Goal: Information Seeking & Learning: Learn about a topic

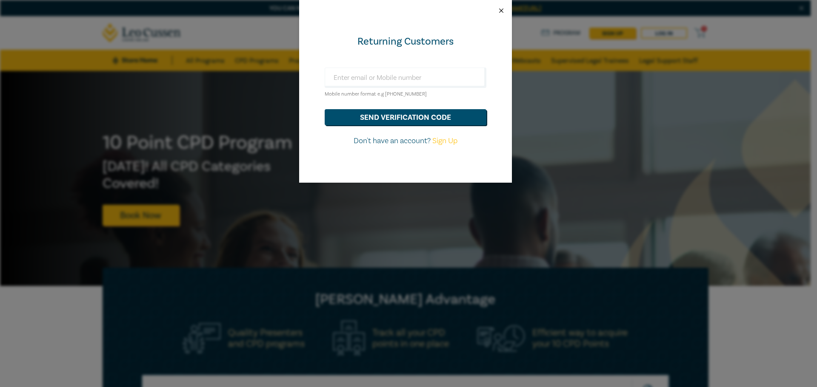
click at [499, 8] on button "Close" at bounding box center [501, 11] width 8 height 8
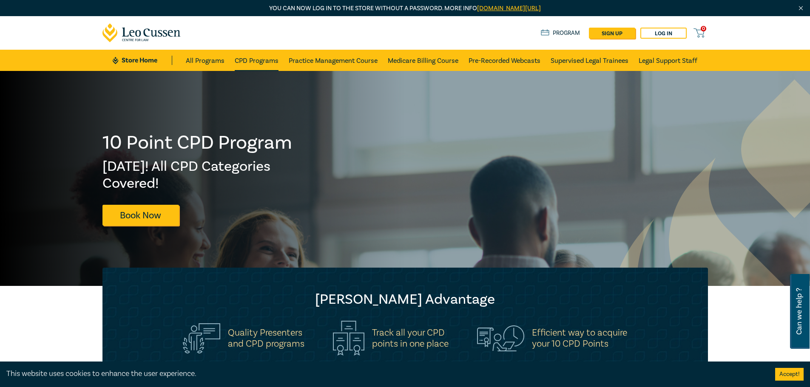
click at [263, 58] on link "CPD Programs" at bounding box center [257, 60] width 44 height 21
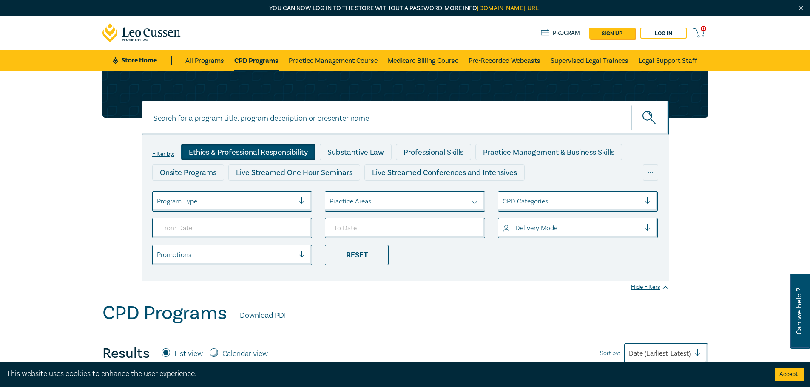
click at [264, 150] on div "Ethics & Professional Responsibility" at bounding box center [248, 152] width 134 height 16
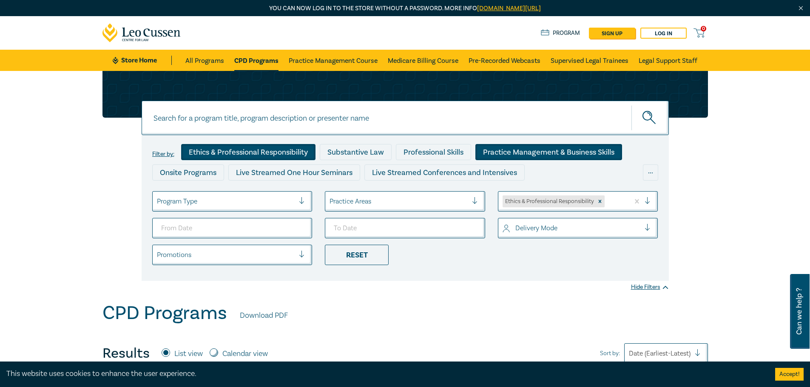
click at [521, 159] on div "Practice Management & Business Skills" at bounding box center [548, 152] width 147 height 16
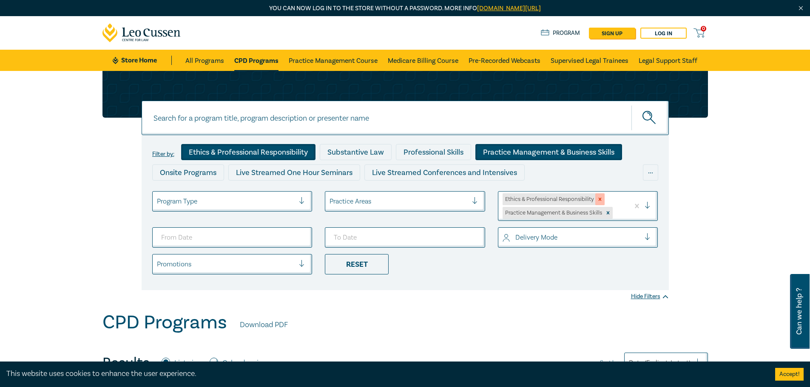
click at [602, 198] on icon "Remove Ethics & Professional Responsibility" at bounding box center [600, 199] width 6 height 6
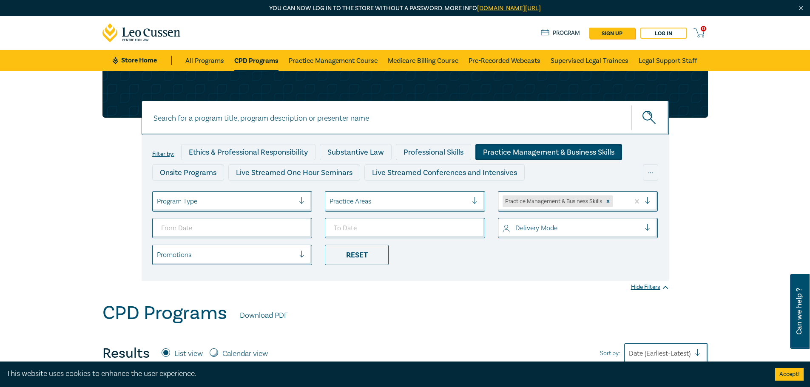
click at [369, 266] on div "Filter by: Ethics & Professional Responsibility Substantive Law Professional Sk…" at bounding box center [405, 208] width 527 height 146
click at [366, 255] on div "Reset" at bounding box center [357, 255] width 64 height 20
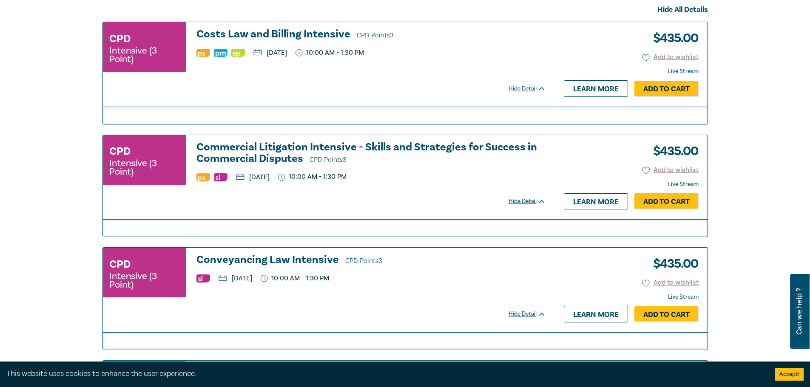
scroll to position [213, 0]
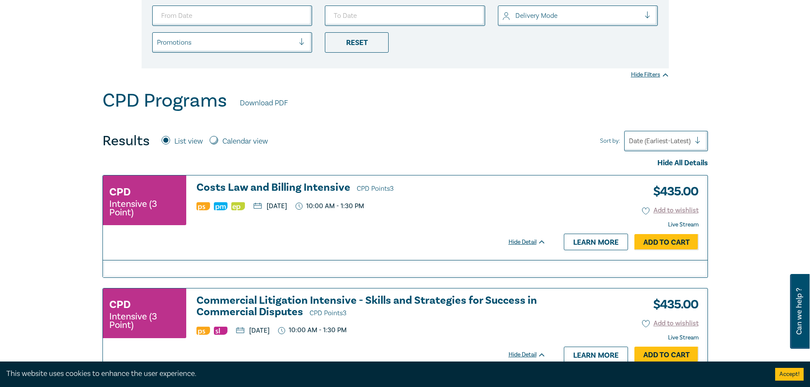
click at [671, 146] on div at bounding box center [660, 141] width 62 height 11
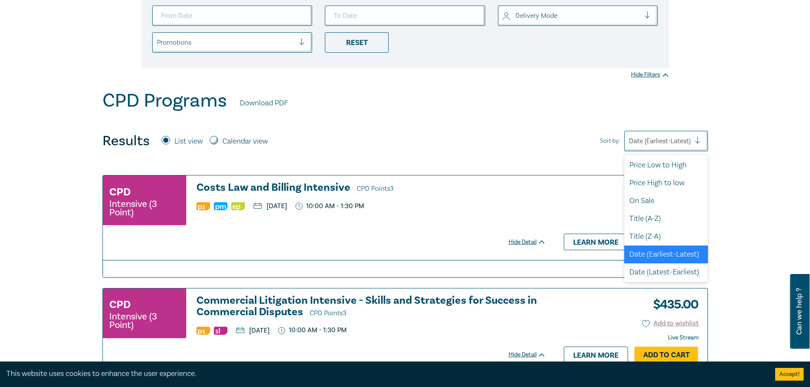
scroll to position [2, 0]
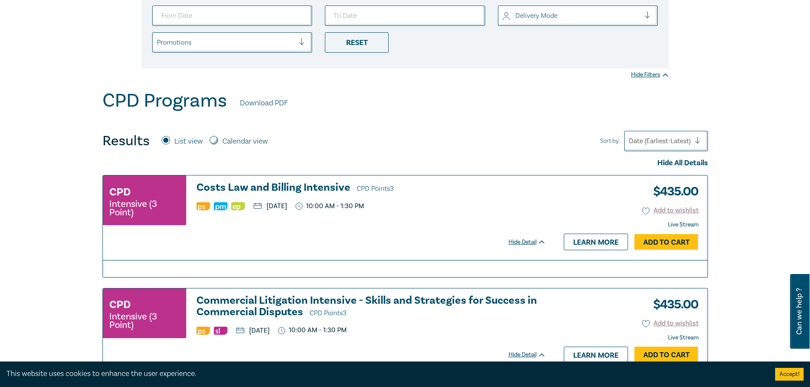
click at [250, 134] on div "Results List view Calendar view" at bounding box center [188, 141] width 172 height 17
click at [239, 143] on label "Calendar view" at bounding box center [245, 141] width 46 height 11
click at [218, 143] on input "Calendar view" at bounding box center [214, 140] width 9 height 9
radio input "true"
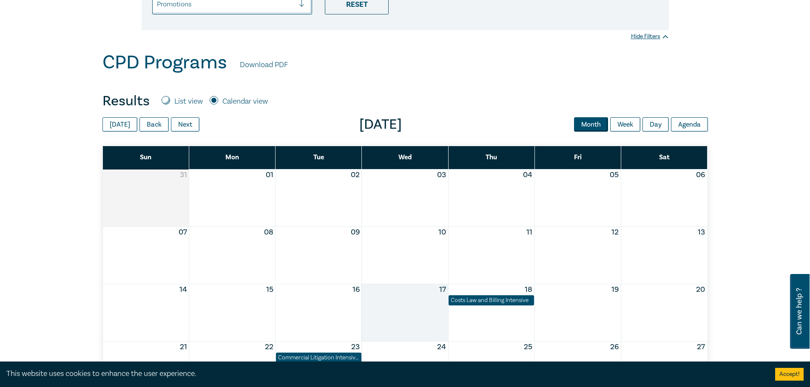
scroll to position [298, 0]
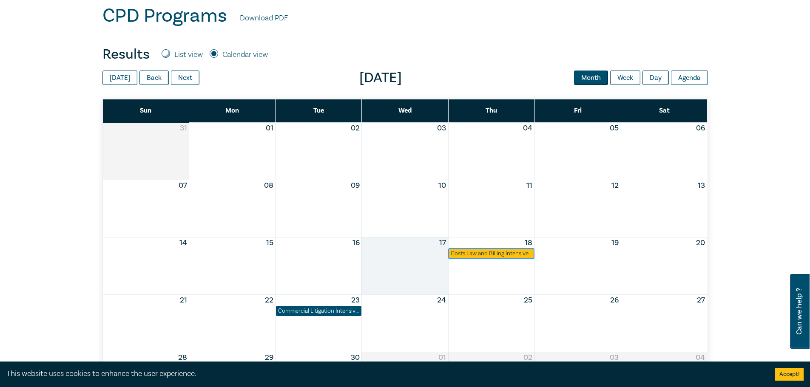
click at [485, 255] on div "Costs Law and Billing Intensive" at bounding box center [491, 254] width 81 height 9
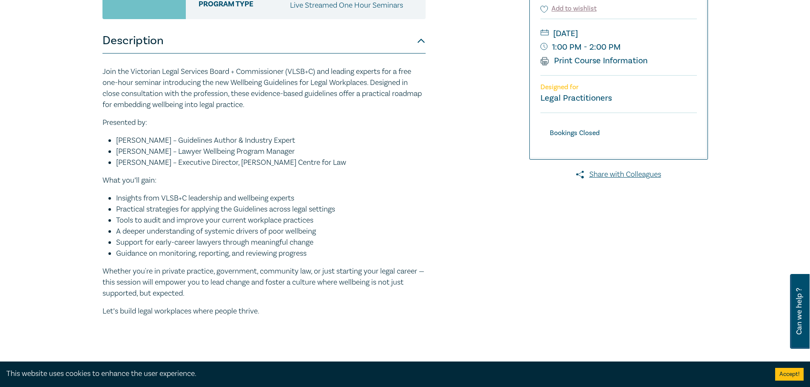
scroll to position [213, 0]
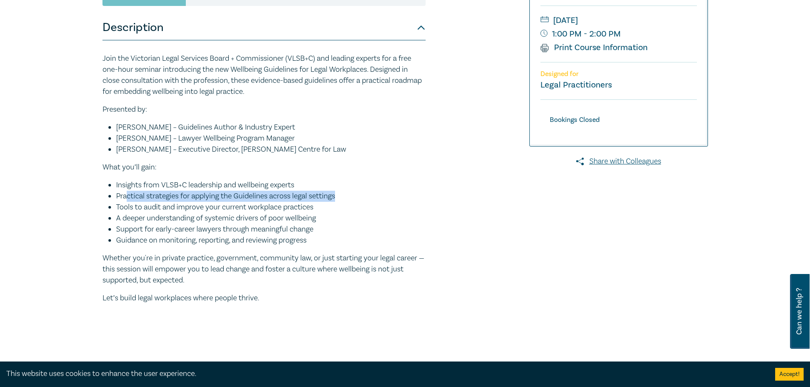
drag, startPoint x: 130, startPoint y: 198, endPoint x: 341, endPoint y: 199, distance: 210.5
click at [341, 199] on li "Practical strategies for applying the Guidelines across legal settings" at bounding box center [271, 196] width 310 height 11
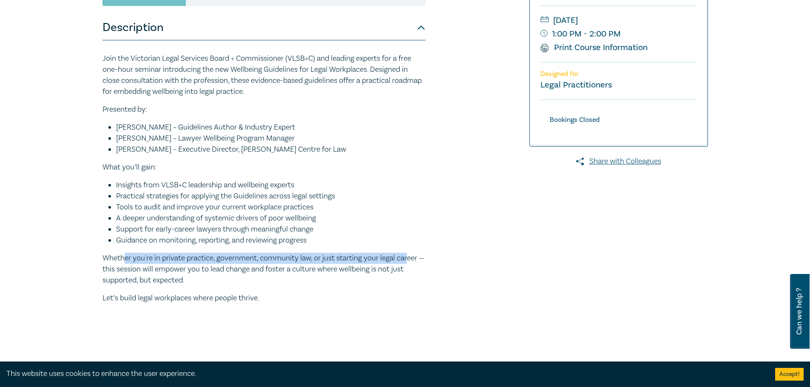
drag, startPoint x: 123, startPoint y: 260, endPoint x: 411, endPoint y: 261, distance: 287.5
click at [411, 261] on p "Whether you're in private practice, government, community law, or just starting…" at bounding box center [263, 269] width 323 height 33
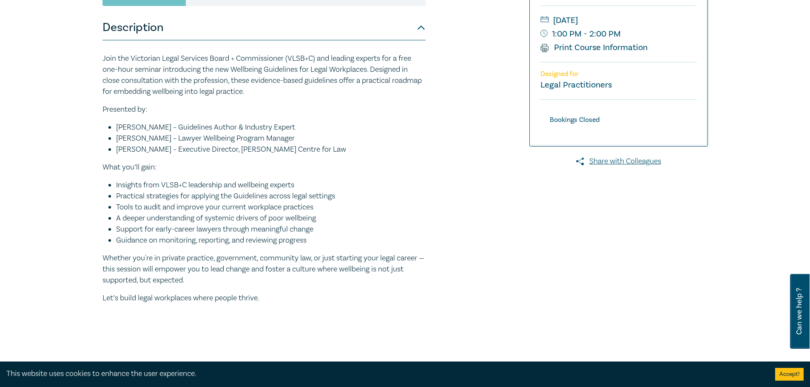
click at [377, 280] on p "Whether you're in private practice, government, community law, or just starting…" at bounding box center [263, 269] width 323 height 33
